Goal: Information Seeking & Learning: Learn about a topic

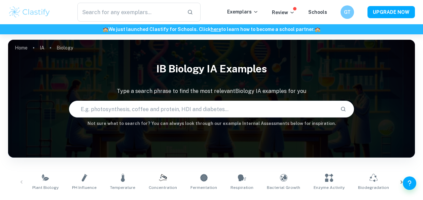
scroll to position [91, 0]
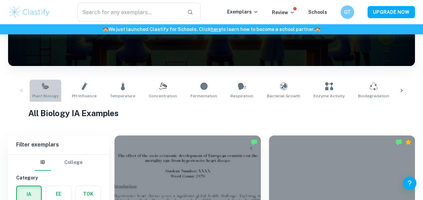
drag, startPoint x: 0, startPoint y: 0, endPoint x: 50, endPoint y: 91, distance: 104.1
click at [50, 91] on link "Plant Biology" at bounding box center [46, 90] width 32 height 22
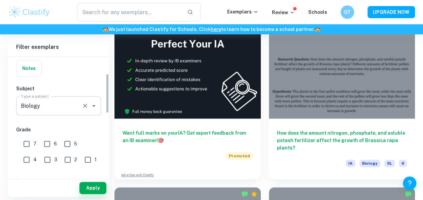
scroll to position [50, 0]
click at [27, 142] on input "7" at bounding box center [26, 142] width 13 height 13
checkbox input "true"
click at [45, 141] on input "6" at bounding box center [46, 142] width 13 height 13
checkbox input "true"
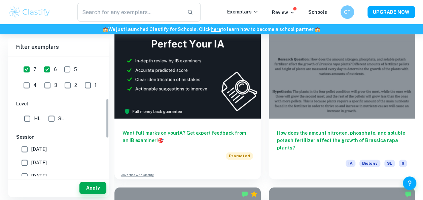
scroll to position [124, 0]
click at [29, 121] on input "HL" at bounding box center [27, 117] width 13 height 13
checkbox input "true"
click at [89, 186] on button "Apply" at bounding box center [92, 188] width 27 height 12
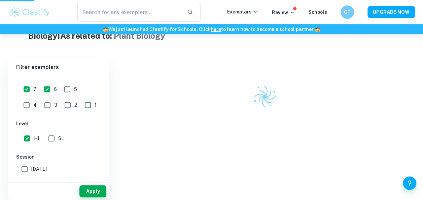
scroll to position [165, 0]
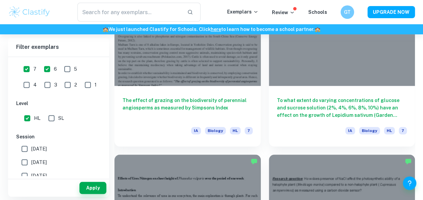
scroll to position [1498, 0]
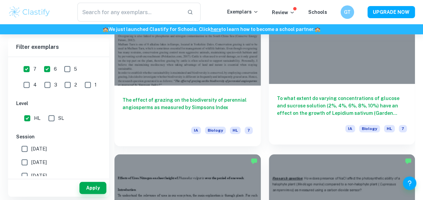
click at [303, 77] on div at bounding box center [342, 29] width 146 height 110
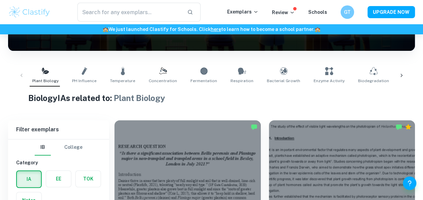
scroll to position [107, 0]
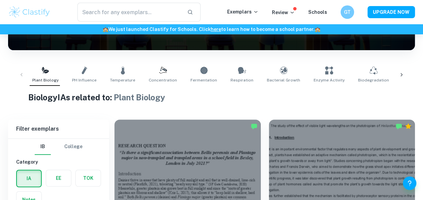
click at [403, 72] on icon at bounding box center [401, 74] width 7 height 7
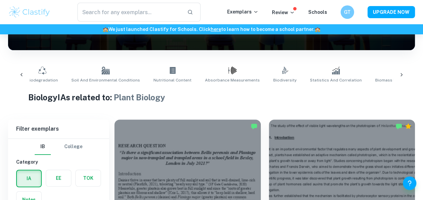
scroll to position [0, 355]
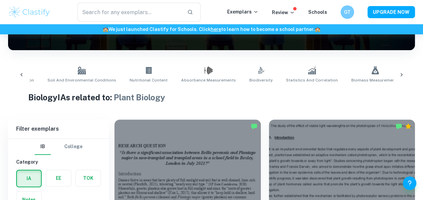
click at [403, 72] on icon at bounding box center [401, 74] width 7 height 7
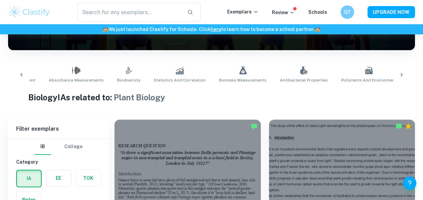
scroll to position [0, 487]
click at [230, 80] on span "Biomass Measurements" at bounding box center [242, 80] width 47 height 6
type input "Biomass Measurements"
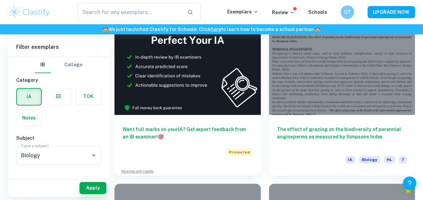
scroll to position [390, 0]
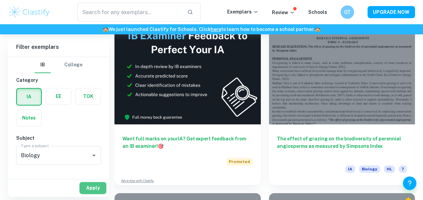
click at [93, 184] on button "Apply" at bounding box center [92, 188] width 27 height 12
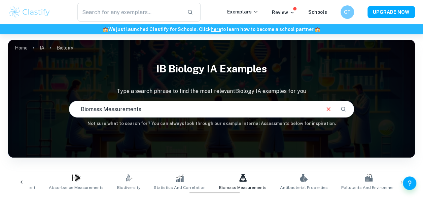
scroll to position [73, 0]
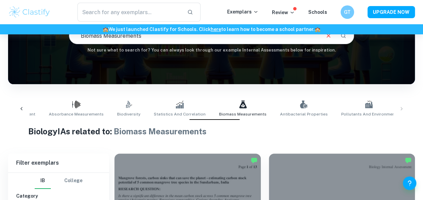
drag, startPoint x: 143, startPoint y: 99, endPoint x: 23, endPoint y: 109, distance: 120.1
click at [23, 109] on icon at bounding box center [21, 108] width 7 height 7
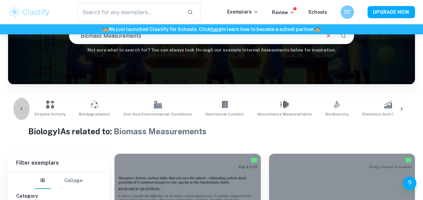
click at [23, 109] on icon at bounding box center [21, 108] width 7 height 7
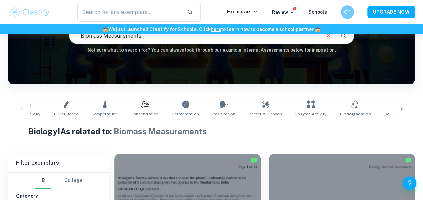
scroll to position [0, 0]
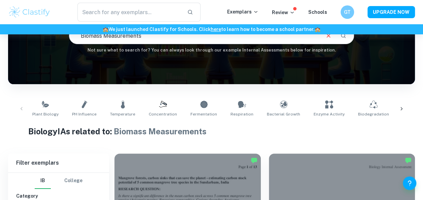
click at [23, 109] on div "Plant Biology pH Influence Temperature Concentration Fermentation Respiration B…" at bounding box center [211, 108] width 396 height 22
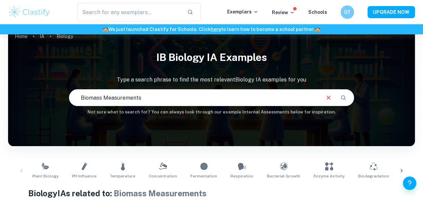
scroll to position [11, 0]
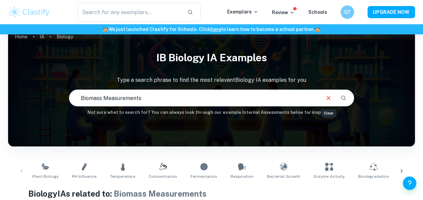
click at [325, 102] on button "Clear" at bounding box center [328, 97] width 13 height 13
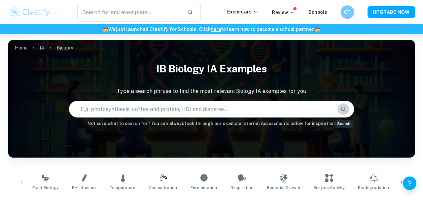
click at [340, 106] on icon "Search" at bounding box center [343, 109] width 6 height 6
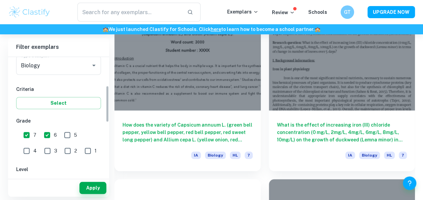
scroll to position [94, 0]
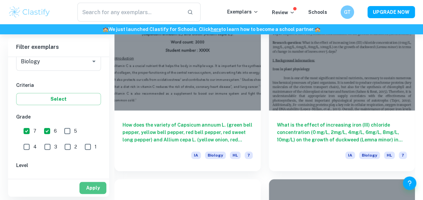
click at [91, 185] on button "Apply" at bounding box center [92, 188] width 27 height 12
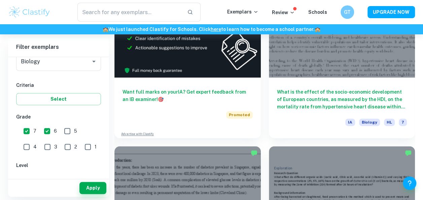
scroll to position [438, 0]
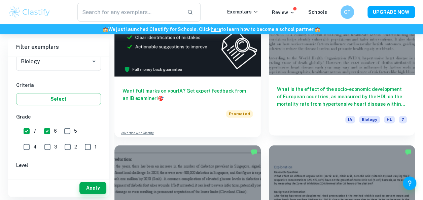
click at [330, 75] on div "What is the effect of the socio-economic development of European countries, as …" at bounding box center [342, 105] width 146 height 61
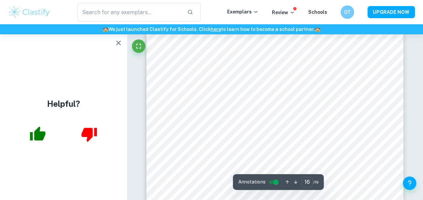
scroll to position [5688, 0]
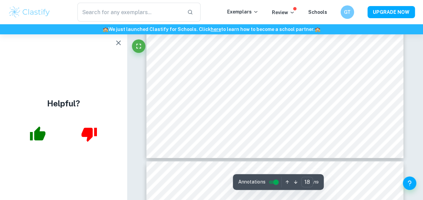
type input "19"
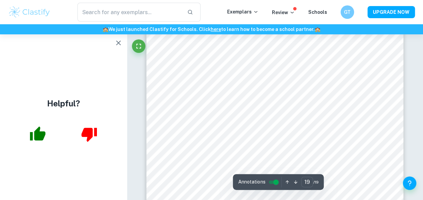
scroll to position [6844, 0]
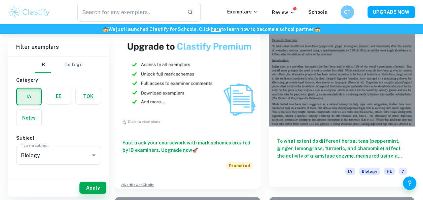
scroll to position [743, 0]
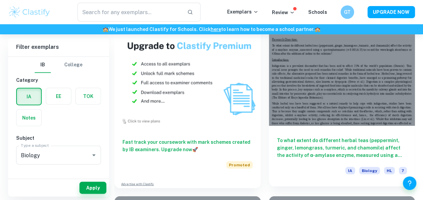
click at [294, 107] on div at bounding box center [342, 71] width 146 height 110
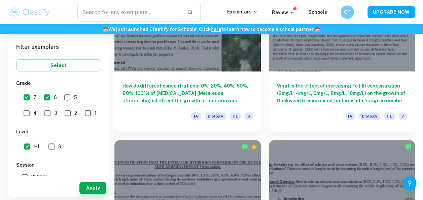
scroll to position [2759, 0]
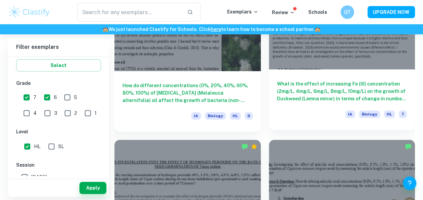
click at [307, 55] on div at bounding box center [342, 15] width 146 height 110
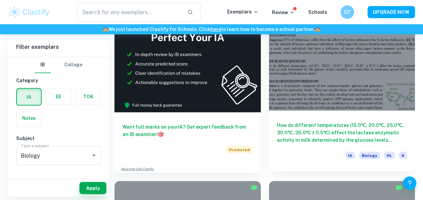
scroll to position [1828, 0]
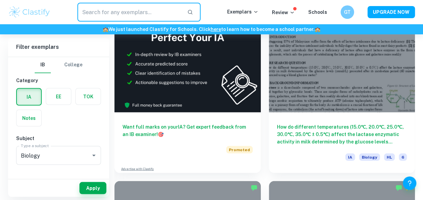
click at [145, 4] on input "text" at bounding box center [129, 12] width 105 height 19
type input "antibacterial"
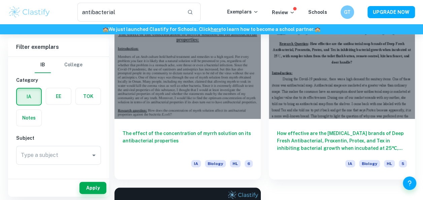
scroll to position [65, 0]
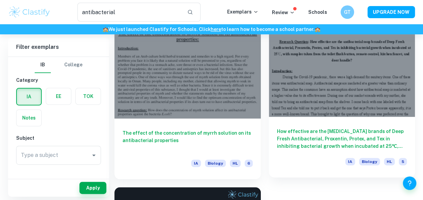
click at [354, 69] on div at bounding box center [342, 62] width 146 height 110
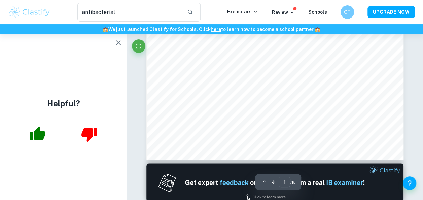
scroll to position [213, 0]
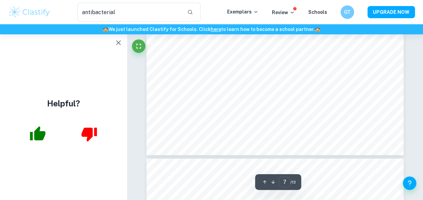
type input "8"
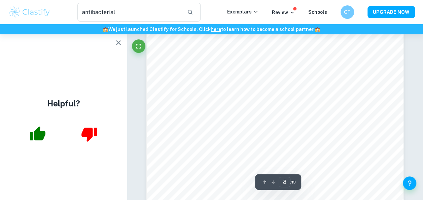
scroll to position [2557, 0]
